Goal: Task Accomplishment & Management: Manage account settings

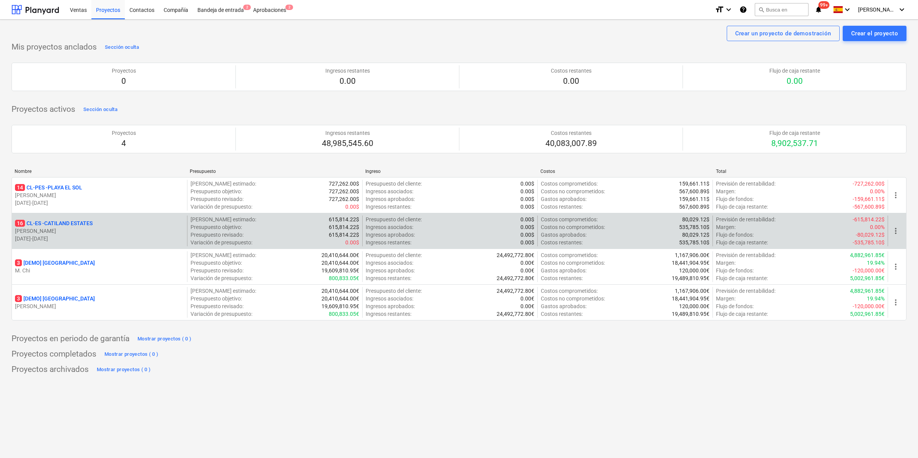
click at [70, 231] on p "C. Perez" at bounding box center [99, 231] width 169 height 8
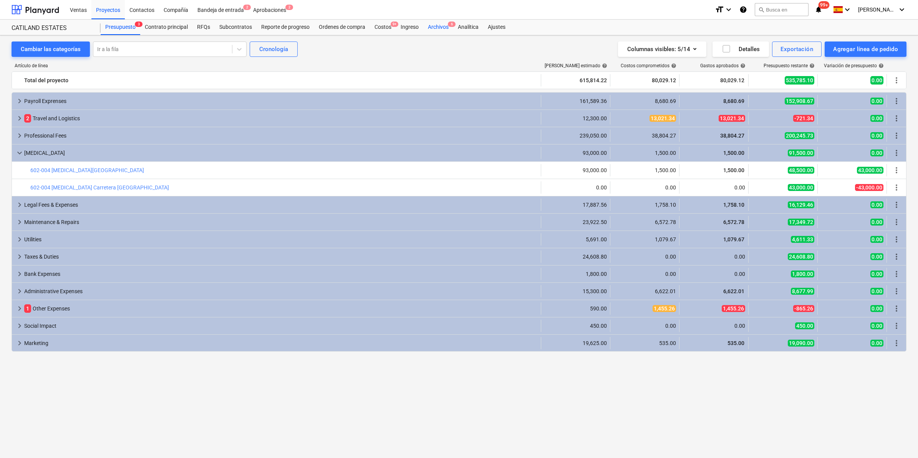
click at [438, 28] on div "Archivos 6" at bounding box center [438, 27] width 30 height 15
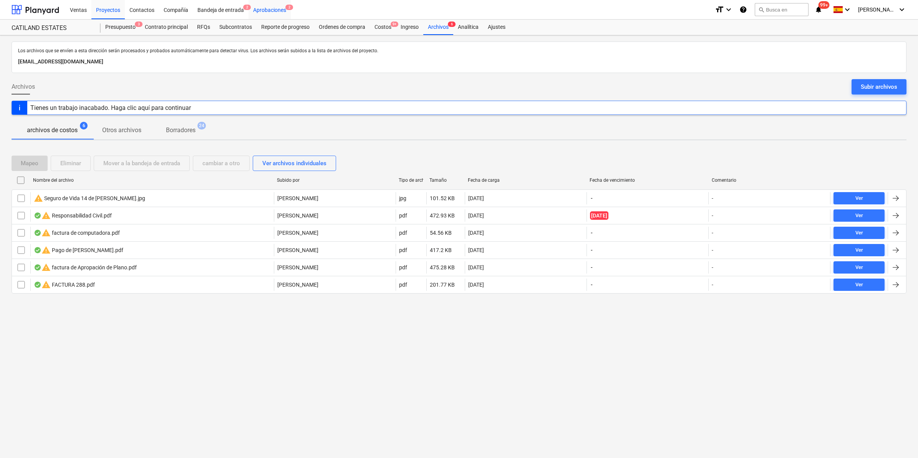
click at [275, 10] on div "Aprobaciones 2" at bounding box center [270, 10] width 42 height 20
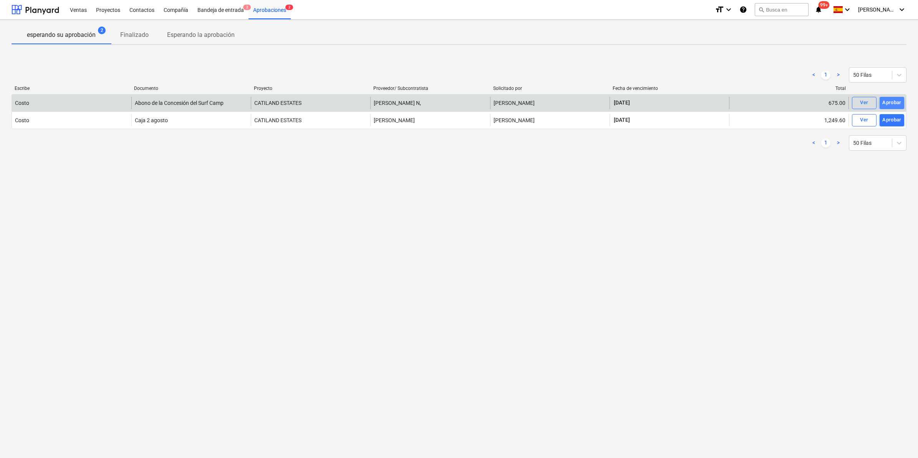
click at [890, 101] on div "Aprobar" at bounding box center [891, 102] width 19 height 9
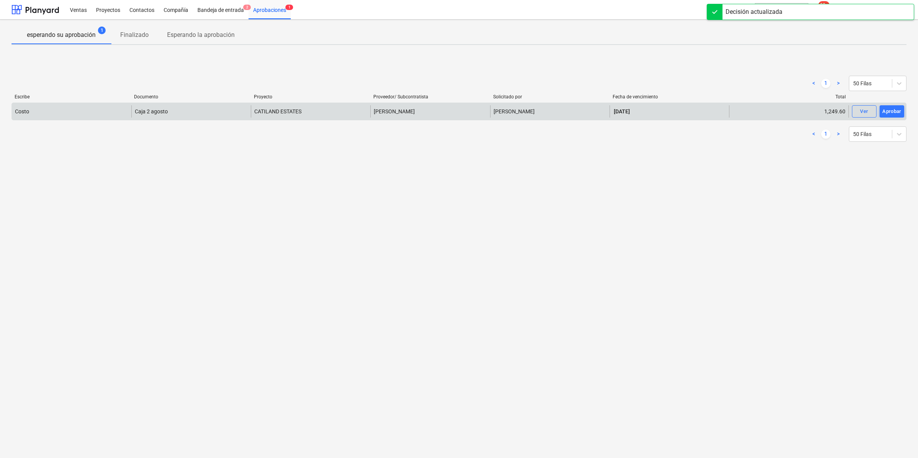
click at [797, 172] on div "esperando su aprobación 1 Finalizado Esperando la aprobación < 1 > 50 Filas Esc…" at bounding box center [459, 239] width 918 height 438
click at [897, 110] on div "Aprobar" at bounding box center [891, 111] width 19 height 9
